Goal: Task Accomplishment & Management: Use online tool/utility

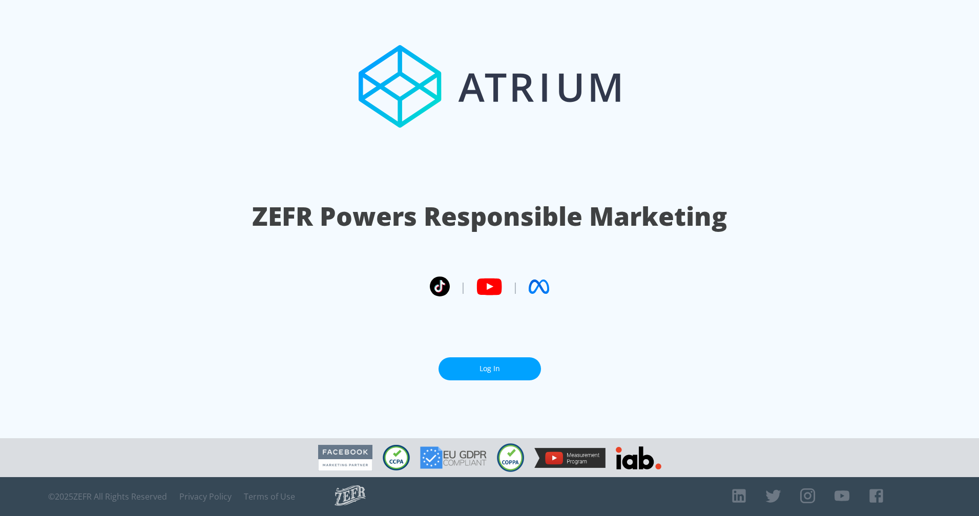
click at [492, 371] on link "Log In" at bounding box center [490, 369] width 102 height 23
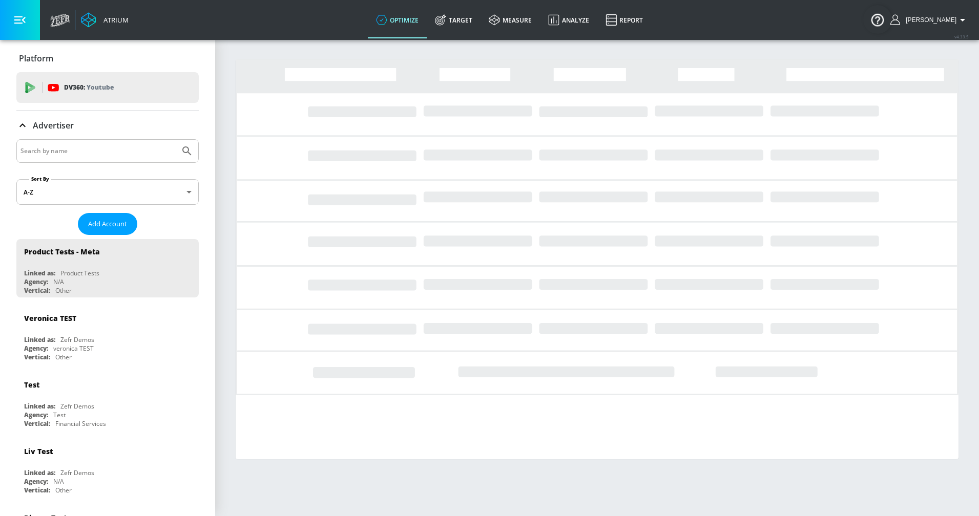
click at [471, 21] on link "Target" at bounding box center [454, 20] width 54 height 37
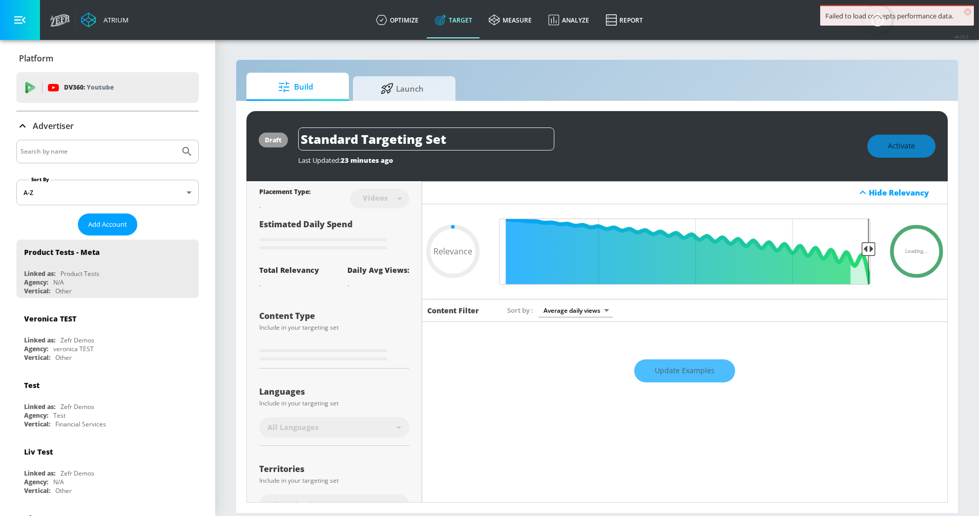
type input "0.67"
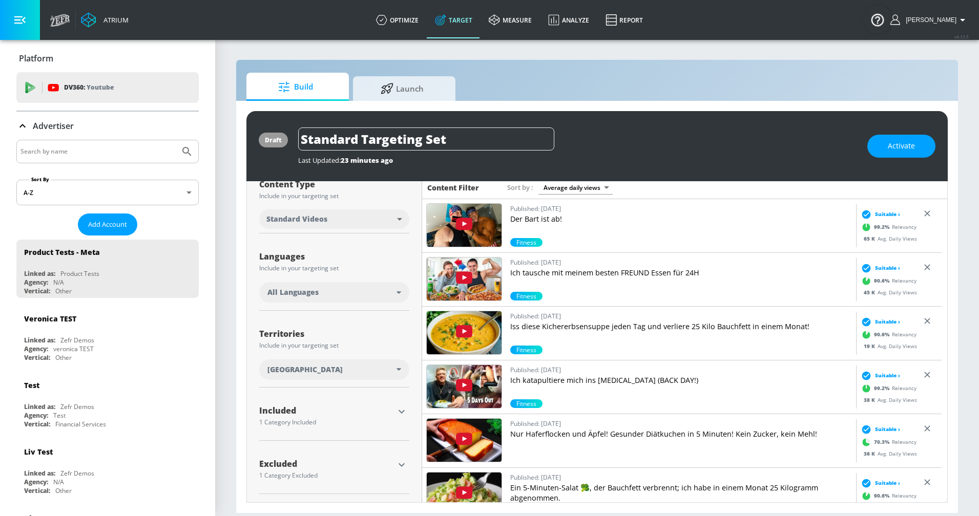
scroll to position [659, 0]
